Goal: Browse casually: Explore the website without a specific task or goal

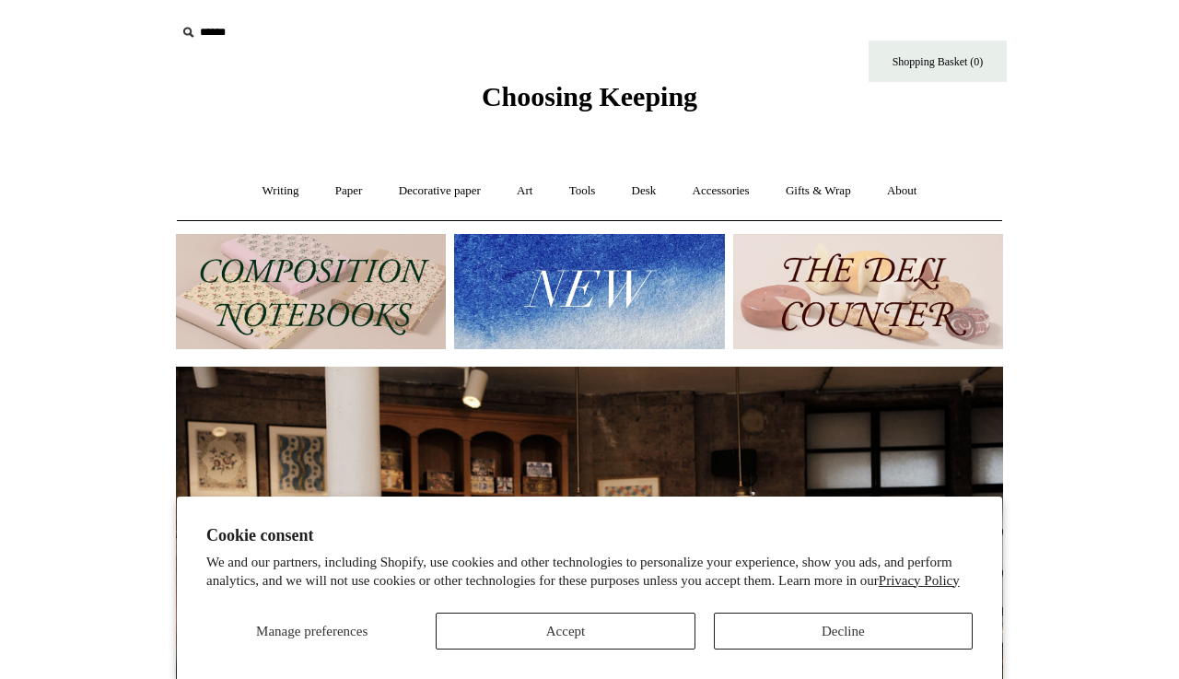
click at [802, 626] on button "Decline" at bounding box center [843, 631] width 259 height 37
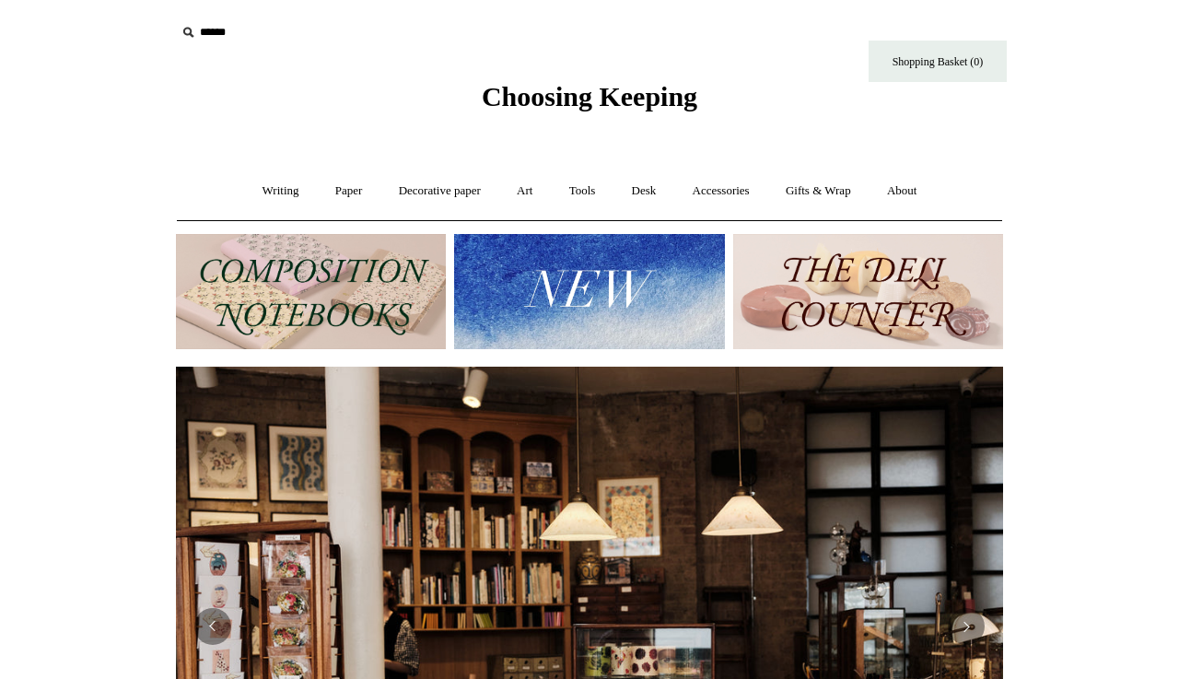
click at [518, 315] on img at bounding box center [589, 291] width 270 height 115
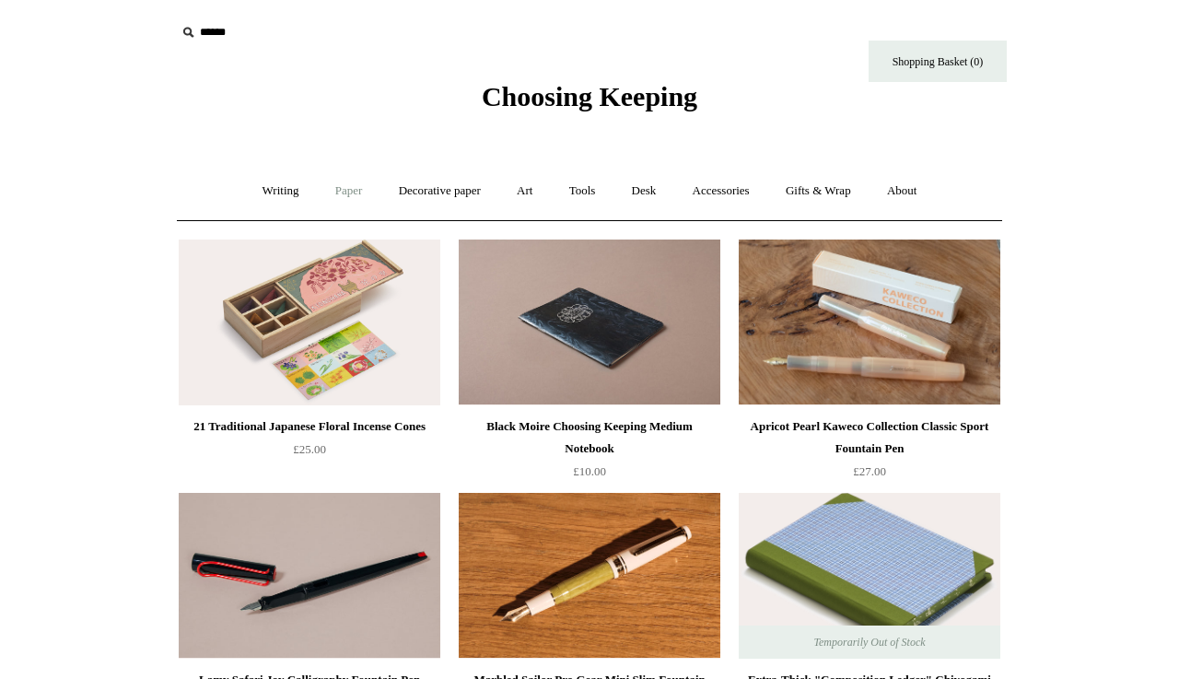
click at [340, 186] on link "Paper +" at bounding box center [349, 191] width 61 height 49
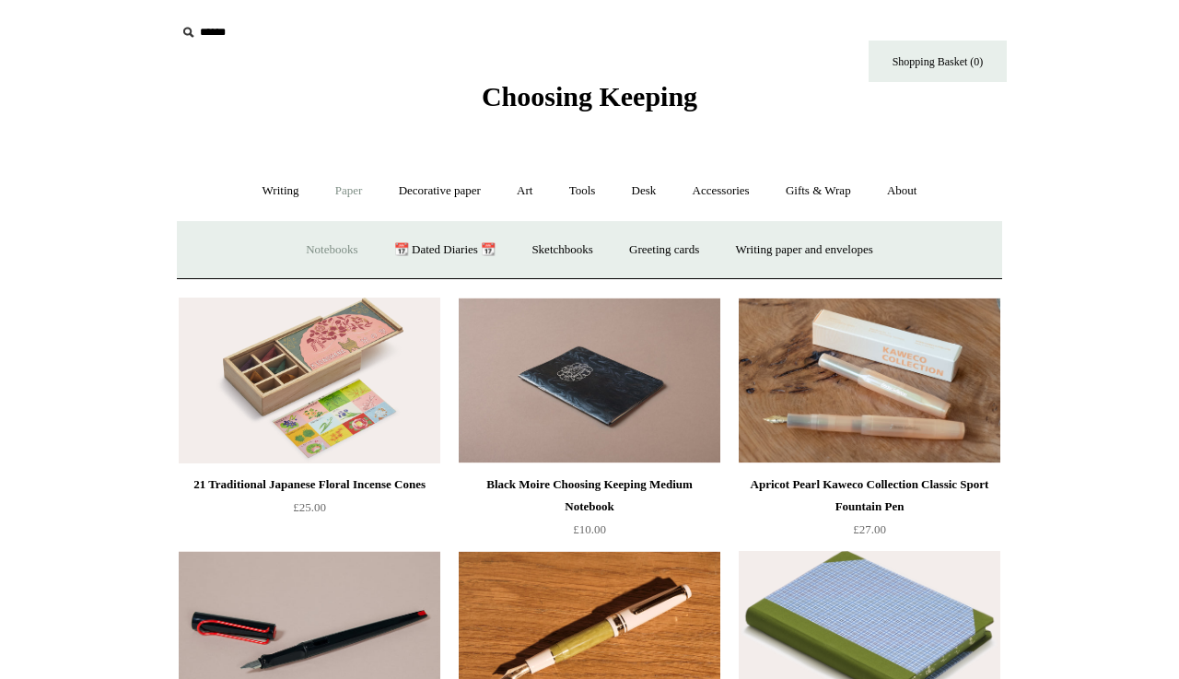
click at [327, 249] on link "Notebooks +" at bounding box center [331, 250] width 85 height 49
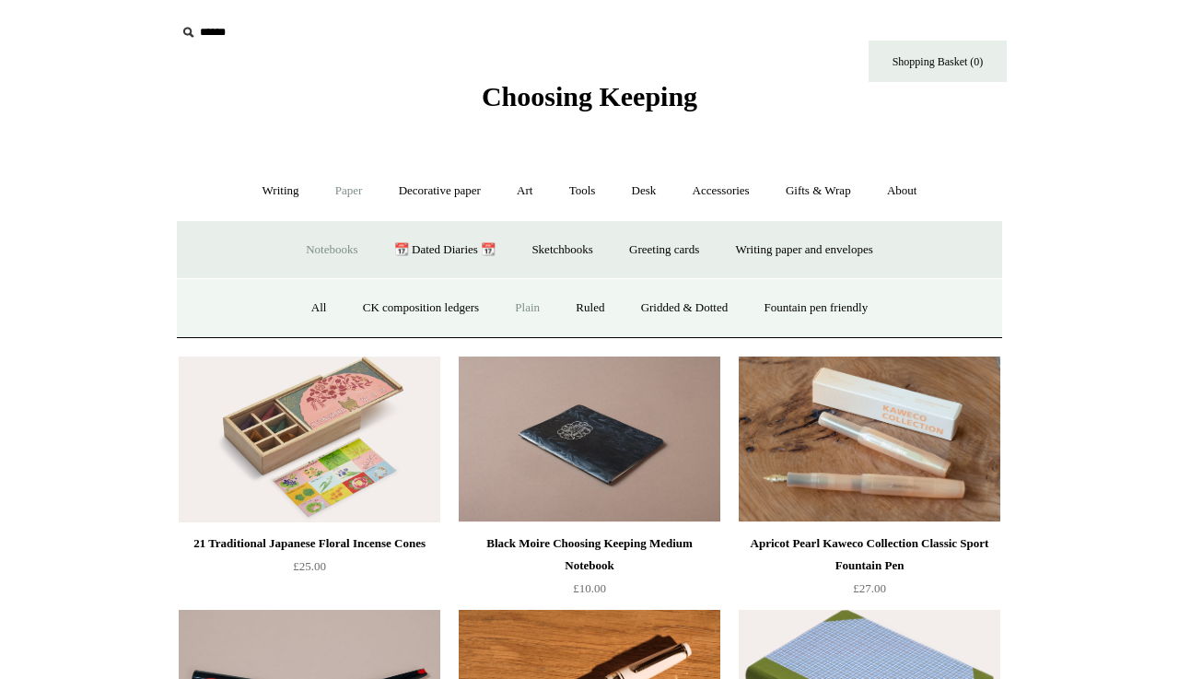
click at [537, 299] on link "Plain" at bounding box center [527, 308] width 58 height 49
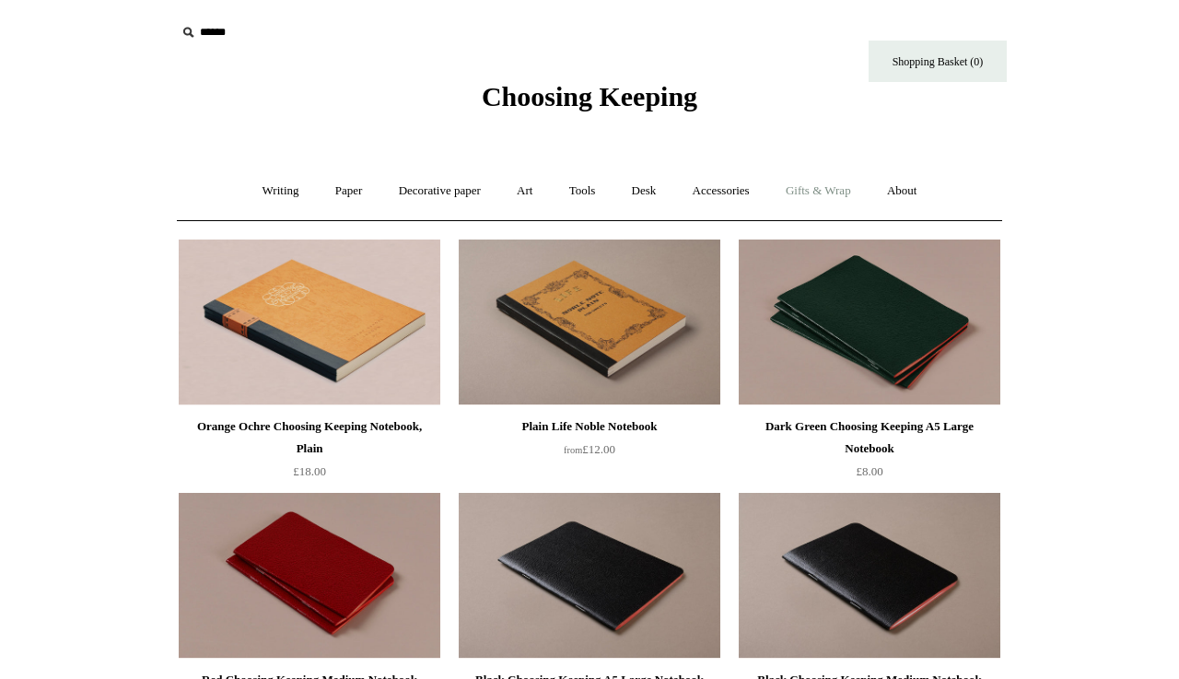
click at [829, 190] on link "Gifts & Wrap +" at bounding box center [818, 191] width 99 height 49
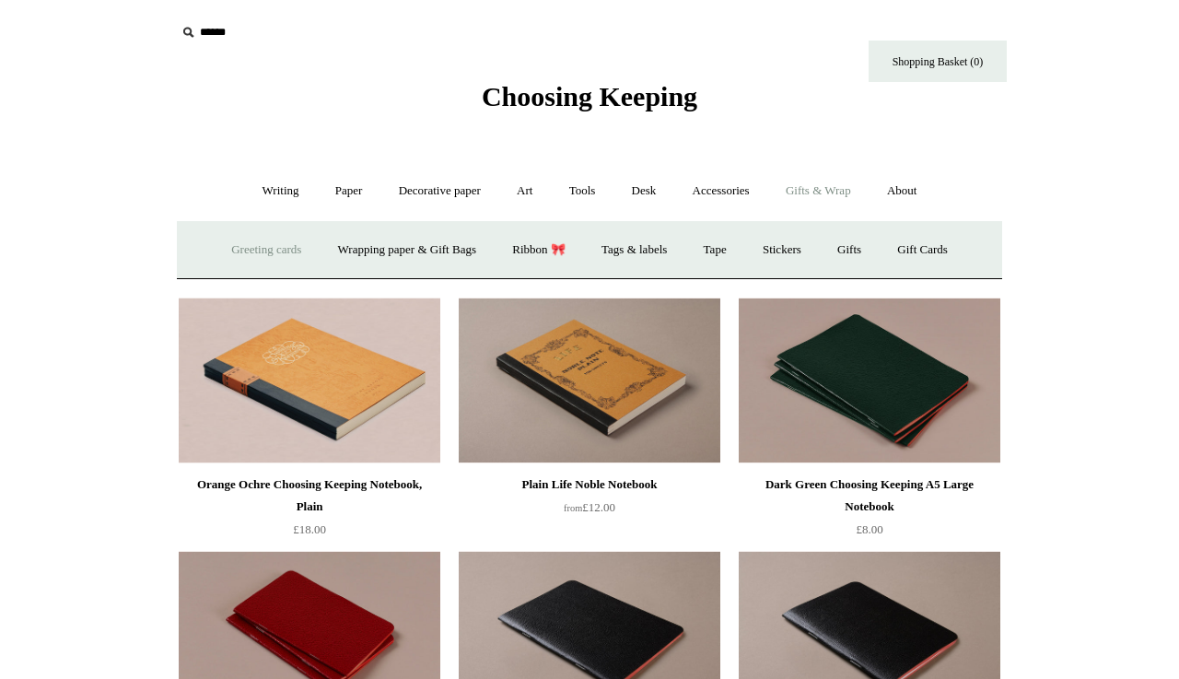
click at [278, 252] on link "Greeting cards +" at bounding box center [266, 250] width 103 height 49
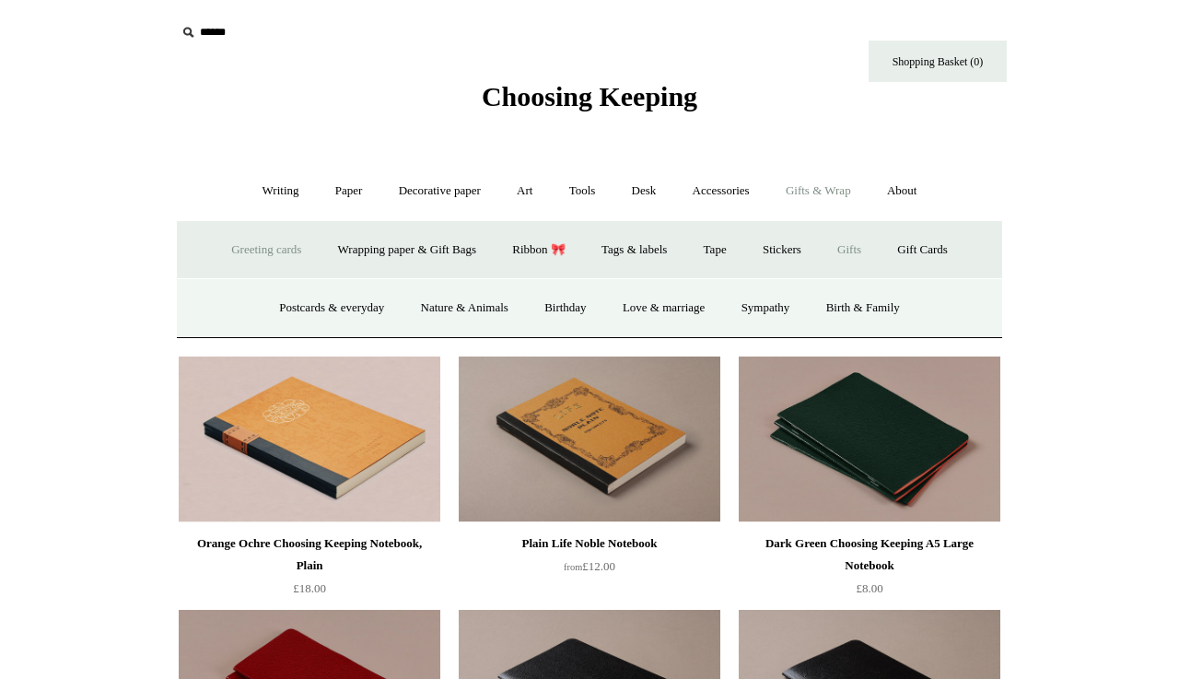
click at [878, 252] on link "Gifts +" at bounding box center [849, 250] width 57 height 49
click at [871, 248] on link "Gifts -" at bounding box center [849, 250] width 57 height 49
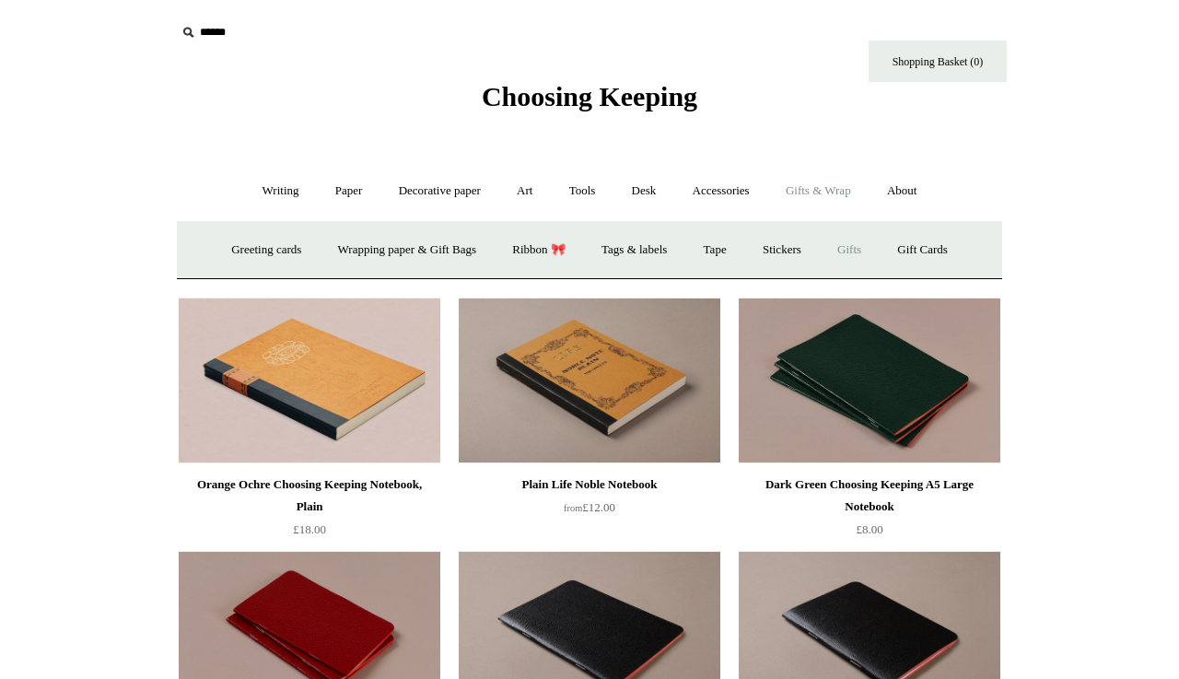
click at [871, 248] on link "Gifts +" at bounding box center [849, 250] width 57 height 49
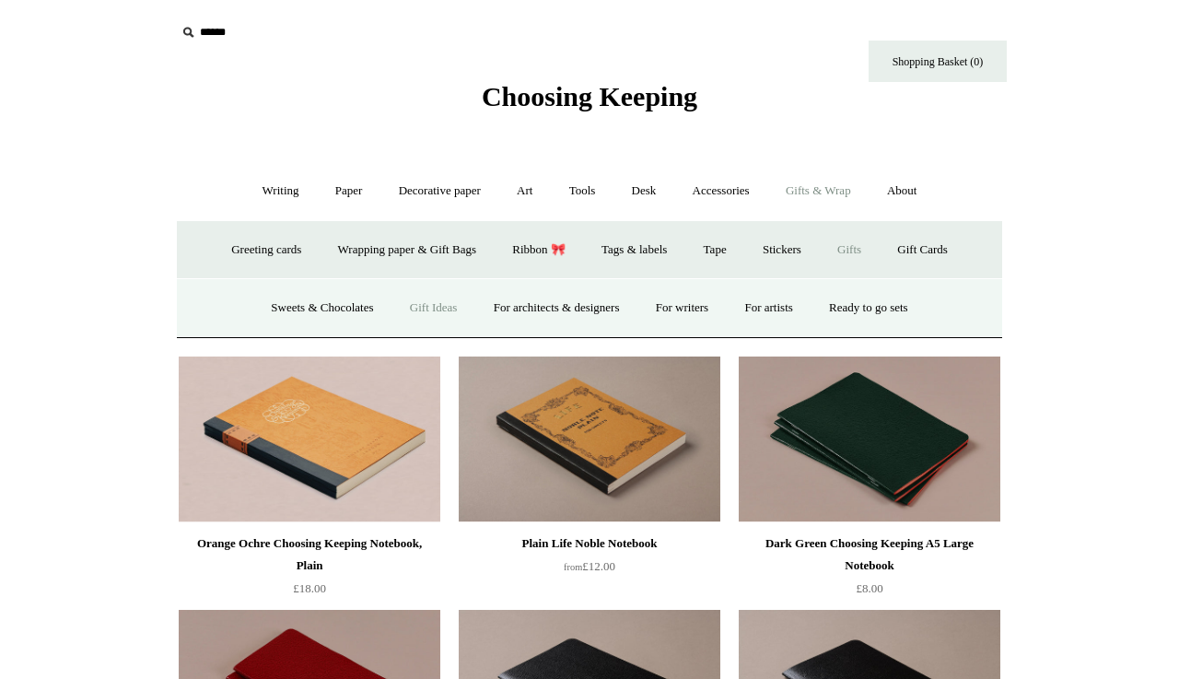
click at [414, 307] on link "Gift Ideas" at bounding box center [433, 308] width 81 height 49
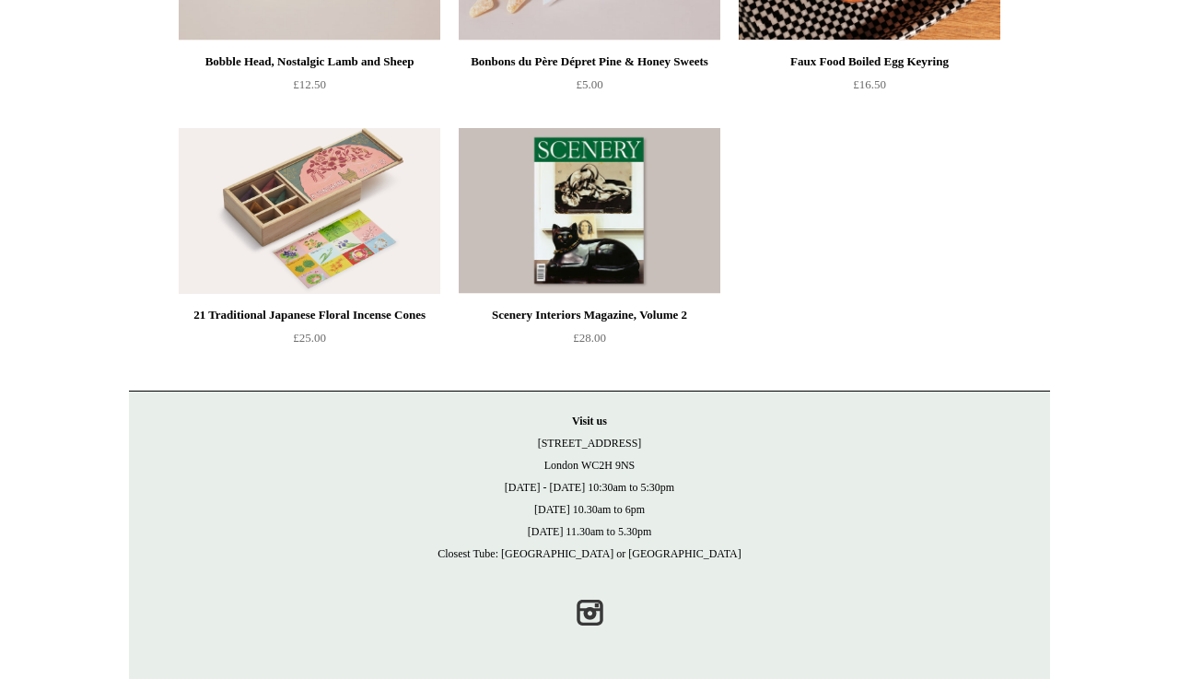
scroll to position [1377, 0]
